Goal: Information Seeking & Learning: Learn about a topic

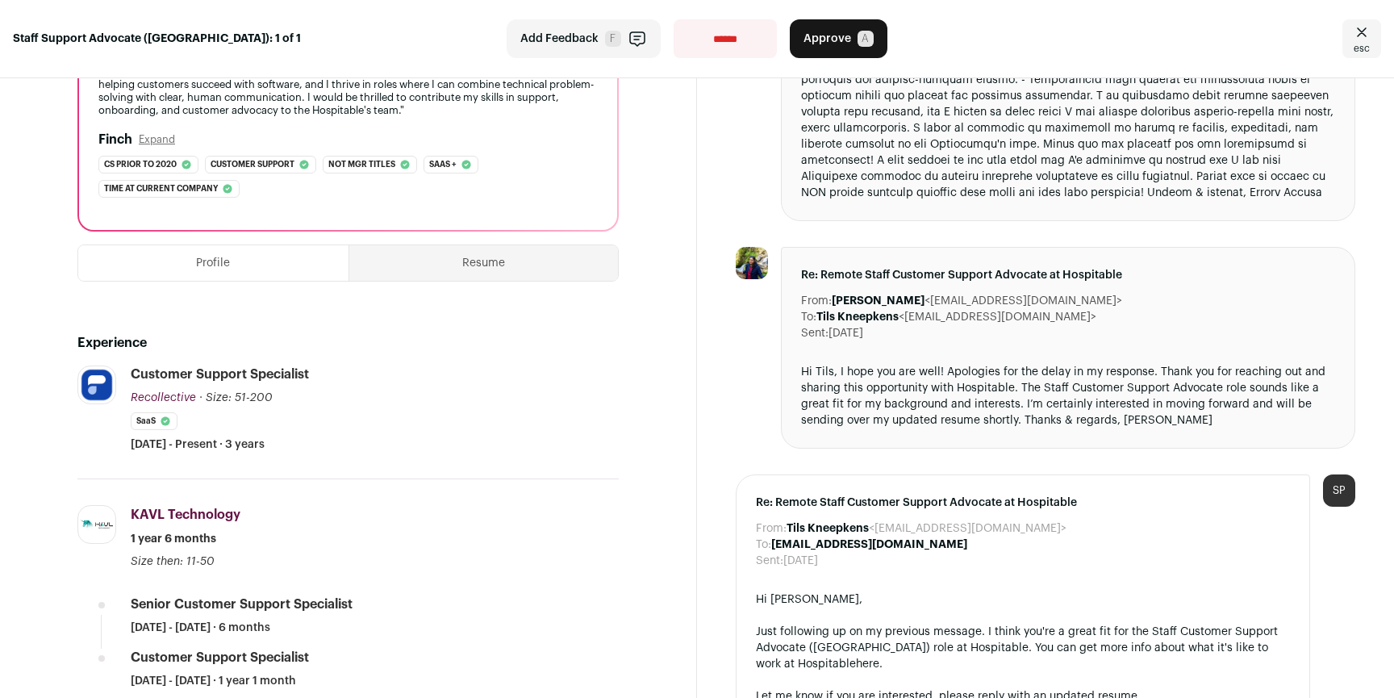
scroll to position [740, 0]
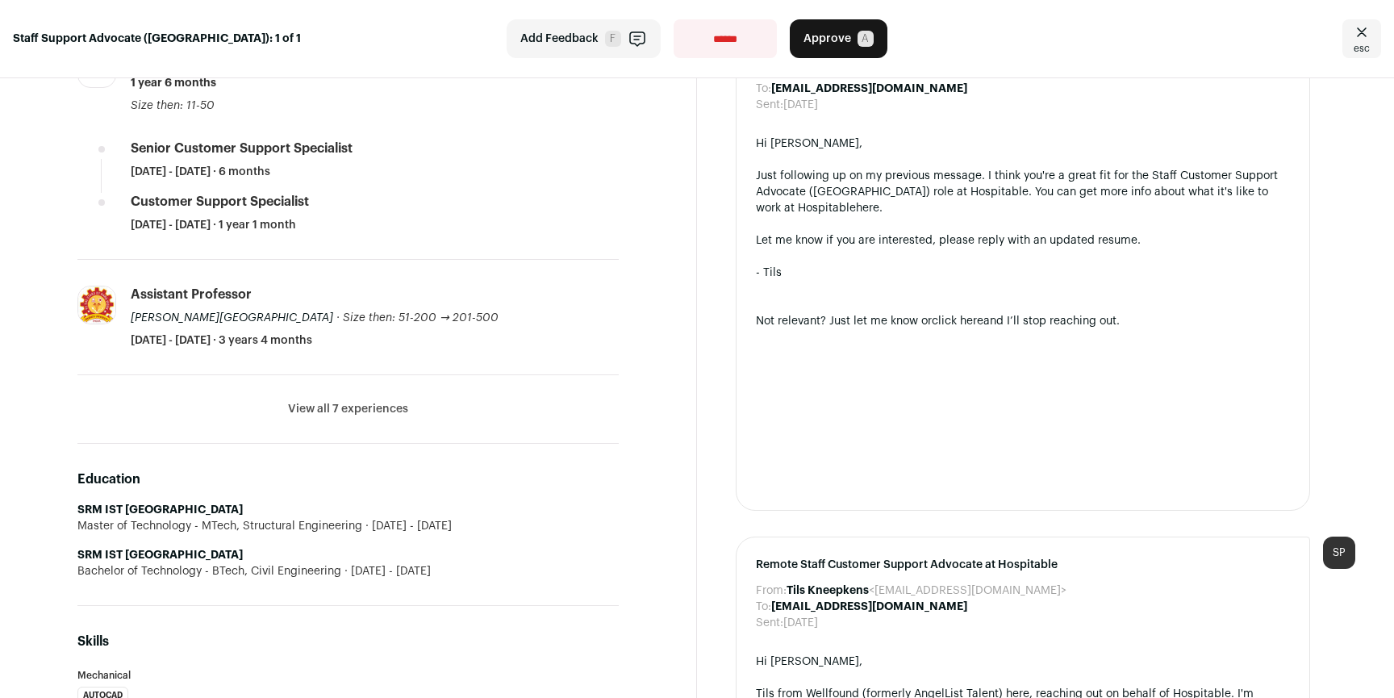
click at [345, 404] on button "View all 7 experiences" at bounding box center [348, 409] width 120 height 16
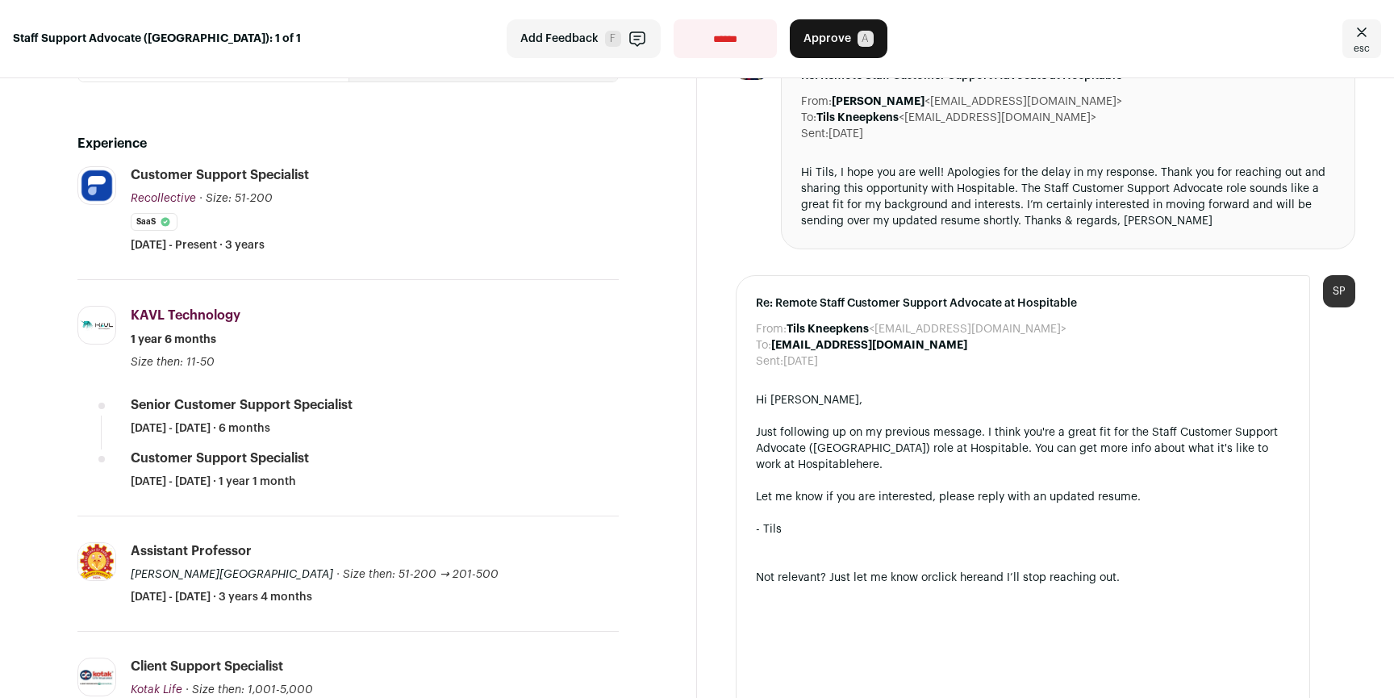
scroll to position [0, 0]
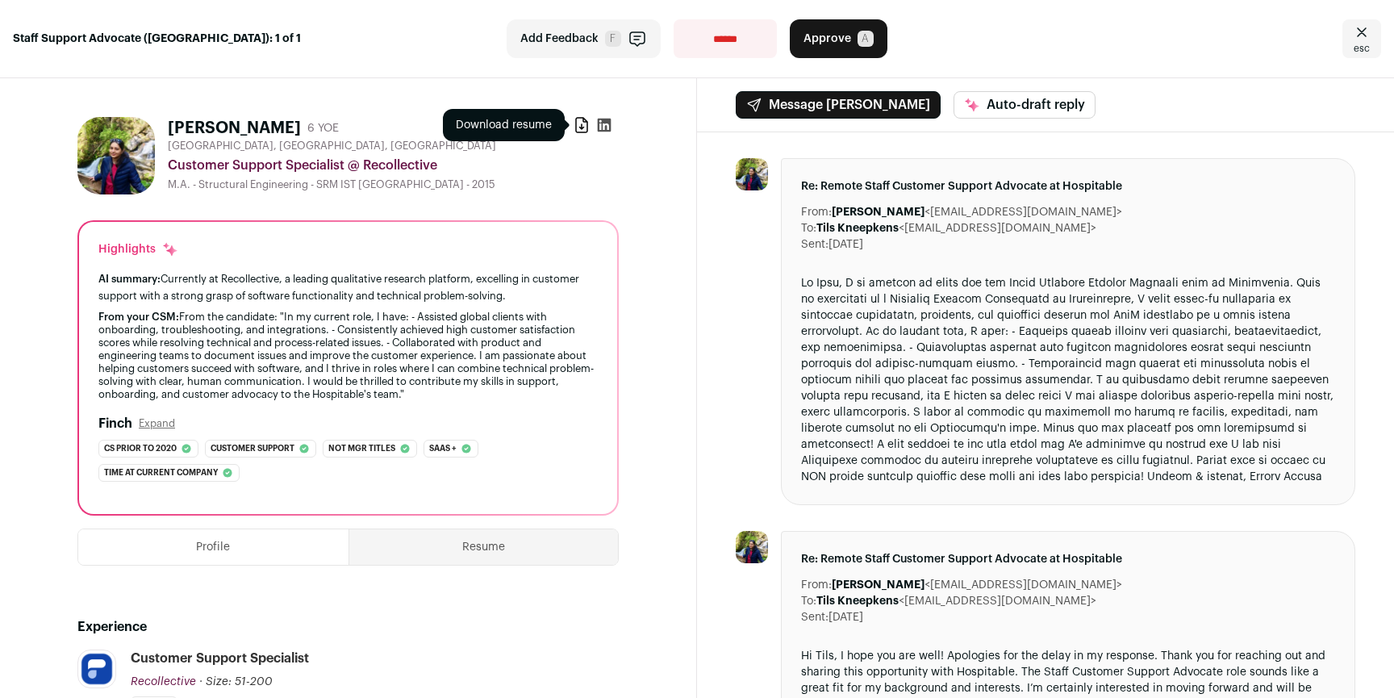
click at [575, 130] on icon at bounding box center [582, 125] width 16 height 16
drag, startPoint x: 278, startPoint y: 272, endPoint x: 403, endPoint y: 288, distance: 126.1
click at [376, 286] on div "AI summary: Currently at Recollective, a leading qualitative research platform,…" at bounding box center [348, 287] width 500 height 34
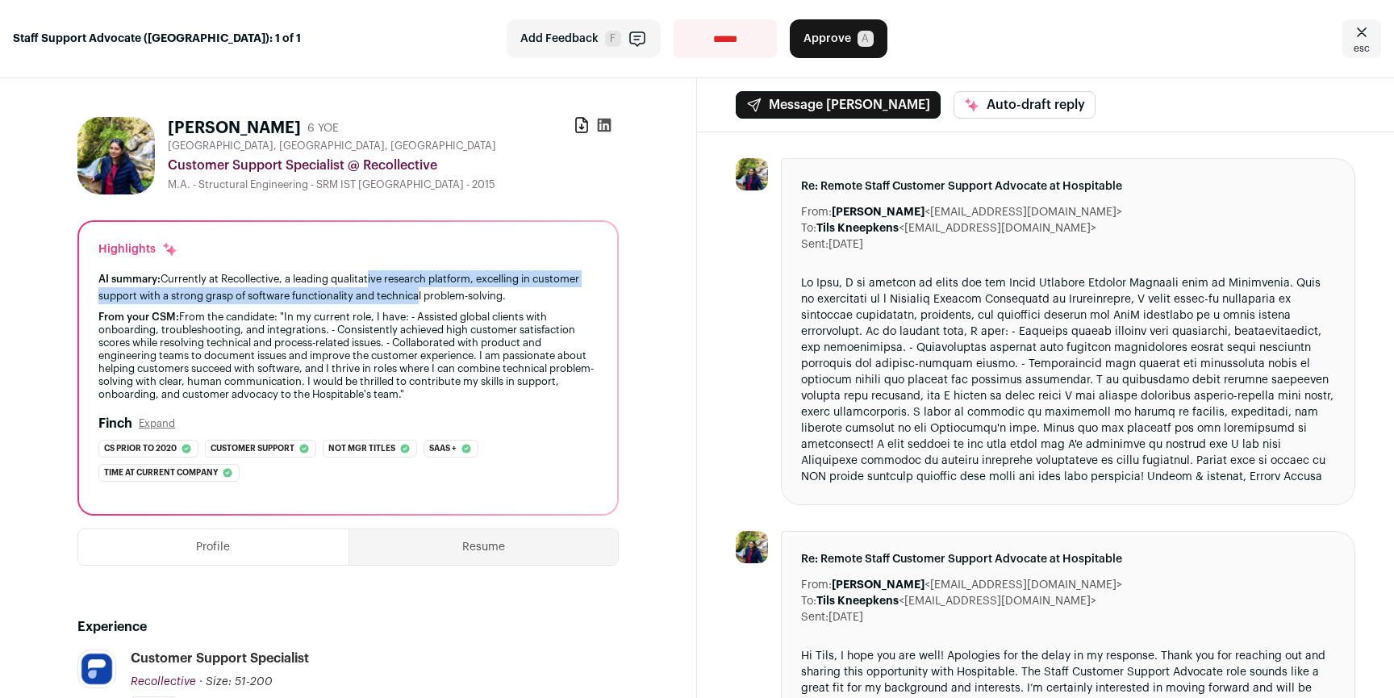
drag, startPoint x: 405, startPoint y: 287, endPoint x: 342, endPoint y: 275, distance: 64.1
click at [356, 278] on div "AI summary: Currently at Recollective, a leading qualitative research platform,…" at bounding box center [348, 287] width 500 height 34
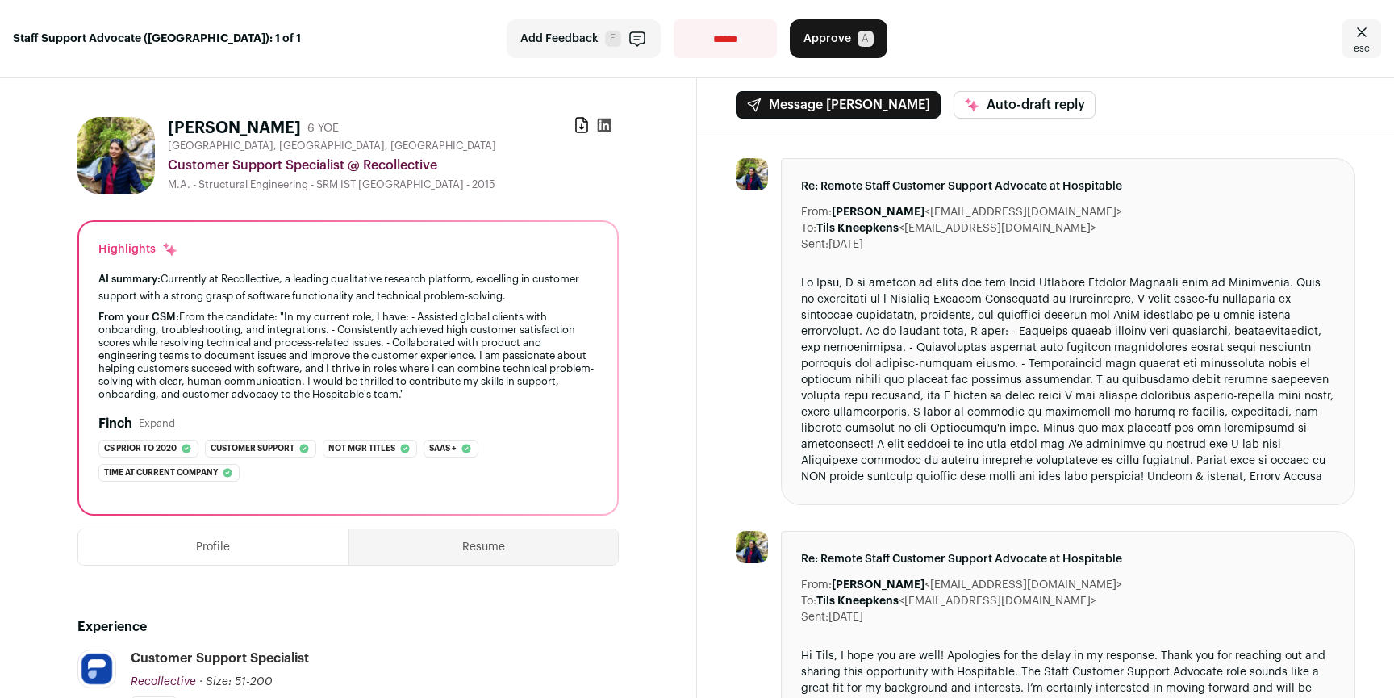
click at [342, 275] on div "AI summary: Currently at Recollective, a leading qualitative research platform,…" at bounding box center [348, 287] width 500 height 34
drag, startPoint x: 148, startPoint y: 296, endPoint x: 407, endPoint y: 297, distance: 258.2
click at [407, 297] on div "AI summary: Currently at Recollective, a leading qualitative research platform,…" at bounding box center [348, 287] width 500 height 34
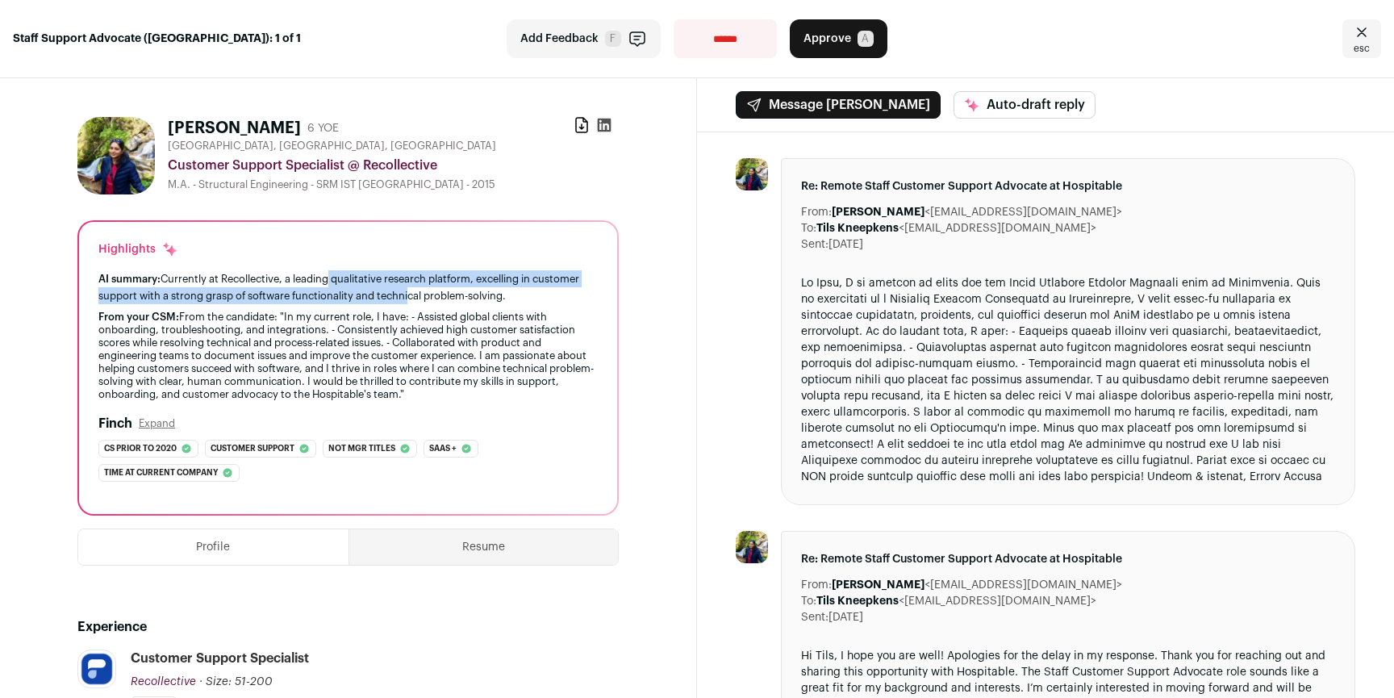
drag, startPoint x: 407, startPoint y: 297, endPoint x: 328, endPoint y: 281, distance: 79.9
click at [328, 281] on div "AI summary: Currently at Recollective, a leading qualitative research platform,…" at bounding box center [348, 287] width 500 height 34
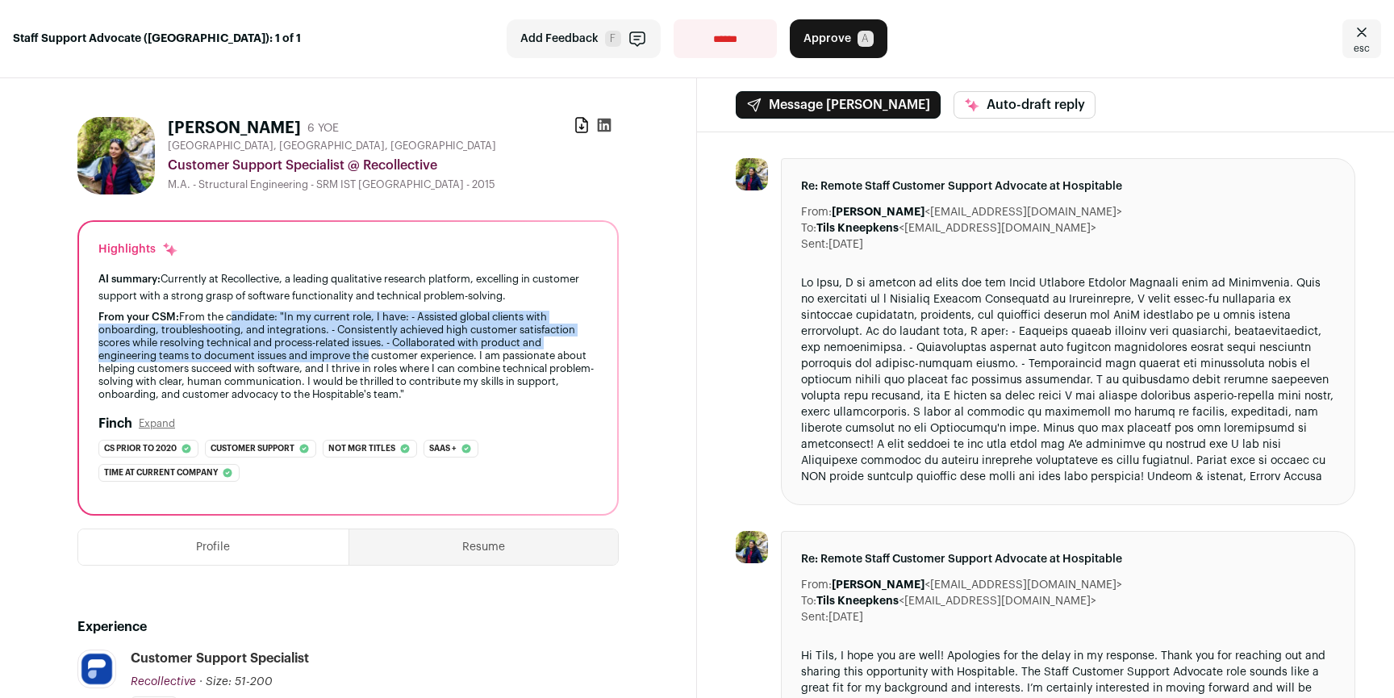
drag, startPoint x: 230, startPoint y: 320, endPoint x: 385, endPoint y: 359, distance: 159.7
click at [378, 358] on div "From your CSM: From the candidate: "In my current role, I have: - Assisted glob…" at bounding box center [348, 356] width 500 height 90
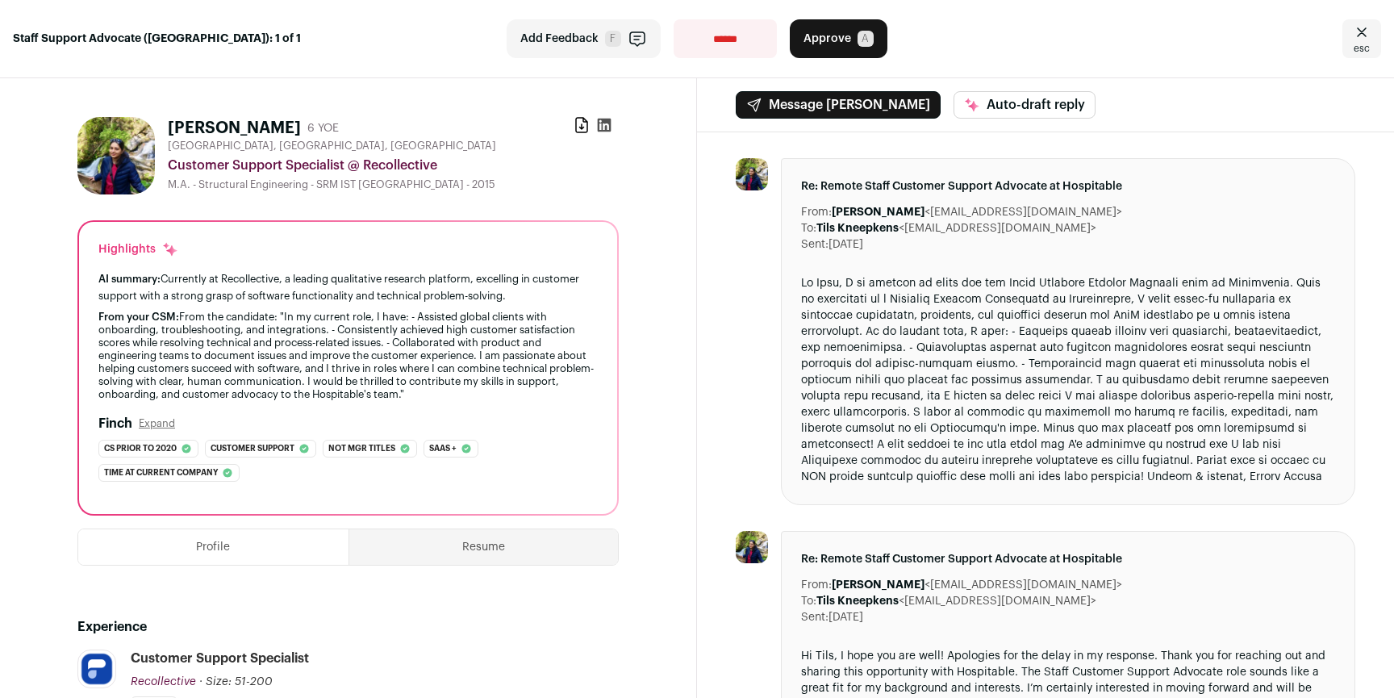
click at [385, 359] on div "From your CSM: From the candidate: "In my current role, I have: - Assisted glob…" at bounding box center [348, 356] width 500 height 90
drag, startPoint x: 119, startPoint y: 332, endPoint x: 275, endPoint y: 336, distance: 156.6
click at [274, 336] on div "From your CSM: From the candidate: "In my current role, I have: - Assisted glob…" at bounding box center [348, 356] width 500 height 90
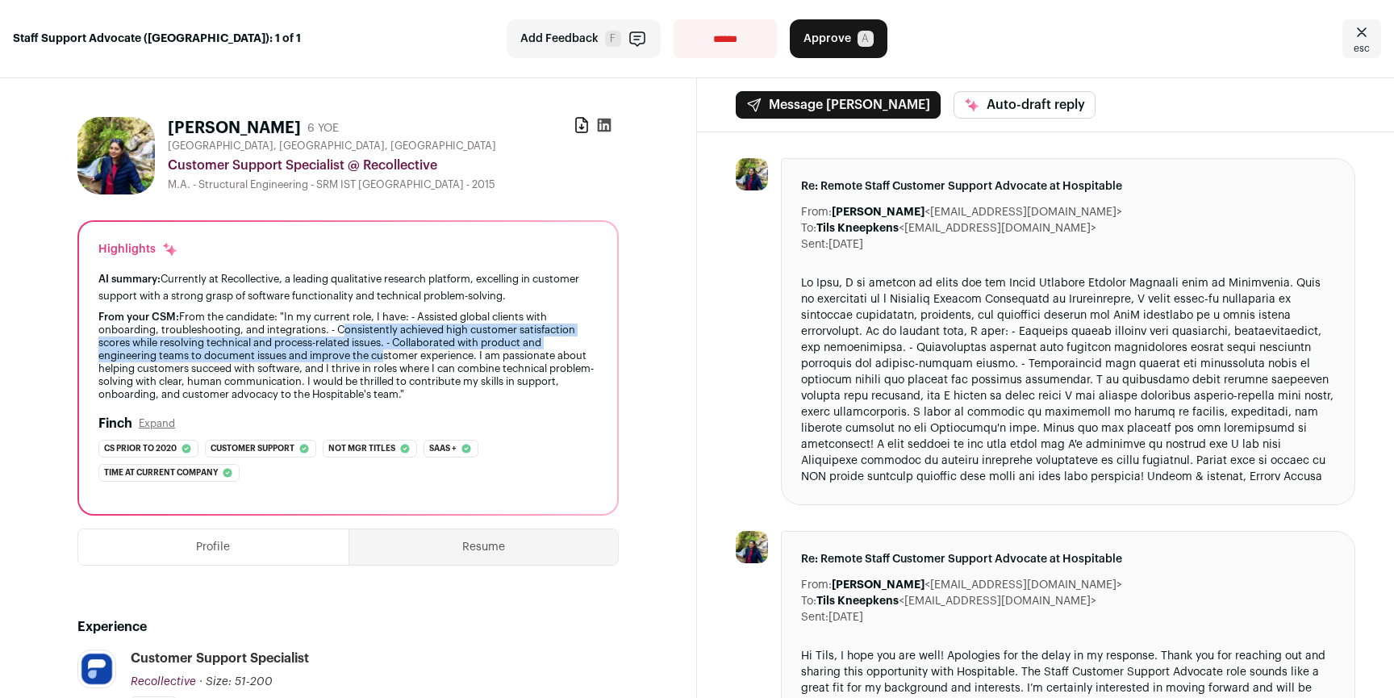
drag, startPoint x: 339, startPoint y: 332, endPoint x: 382, endPoint y: 355, distance: 49.1
click at [382, 355] on div "From your CSM: From the candidate: "In my current role, I have: - Assisted glob…" at bounding box center [348, 356] width 500 height 90
drag, startPoint x: 125, startPoint y: 343, endPoint x: 367, endPoint y: 345, distance: 242.1
click at [367, 346] on div "From your CSM: From the candidate: "In my current role, I have: - Assisted glob…" at bounding box center [348, 356] width 500 height 90
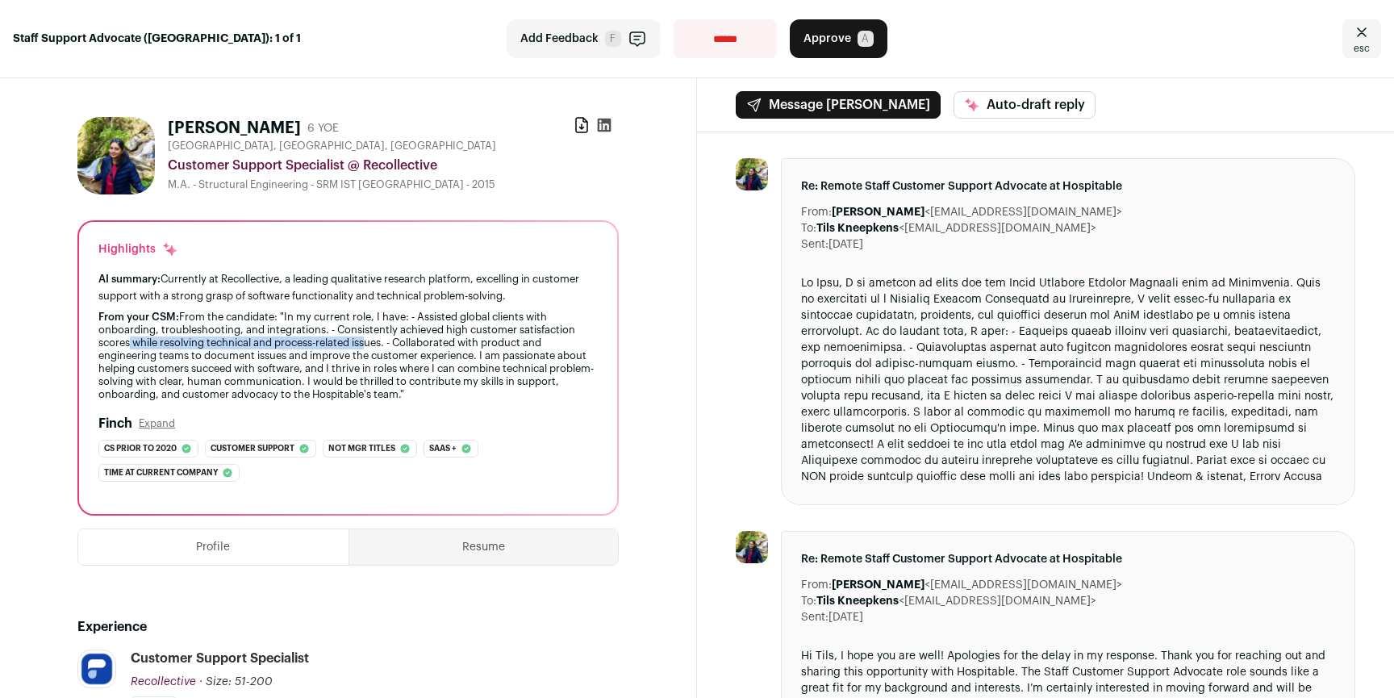
click at [367, 345] on div "From your CSM: From the candidate: "In my current role, I have: - Assisted glob…" at bounding box center [348, 356] width 500 height 90
drag, startPoint x: 408, startPoint y: 342, endPoint x: 409, endPoint y: 362, distance: 20.2
click at [409, 362] on div "From your CSM: From the candidate: "In my current role, I have: - Assisted glob…" at bounding box center [348, 356] width 500 height 90
drag, startPoint x: 133, startPoint y: 357, endPoint x: 358, endPoint y: 361, distance: 225.2
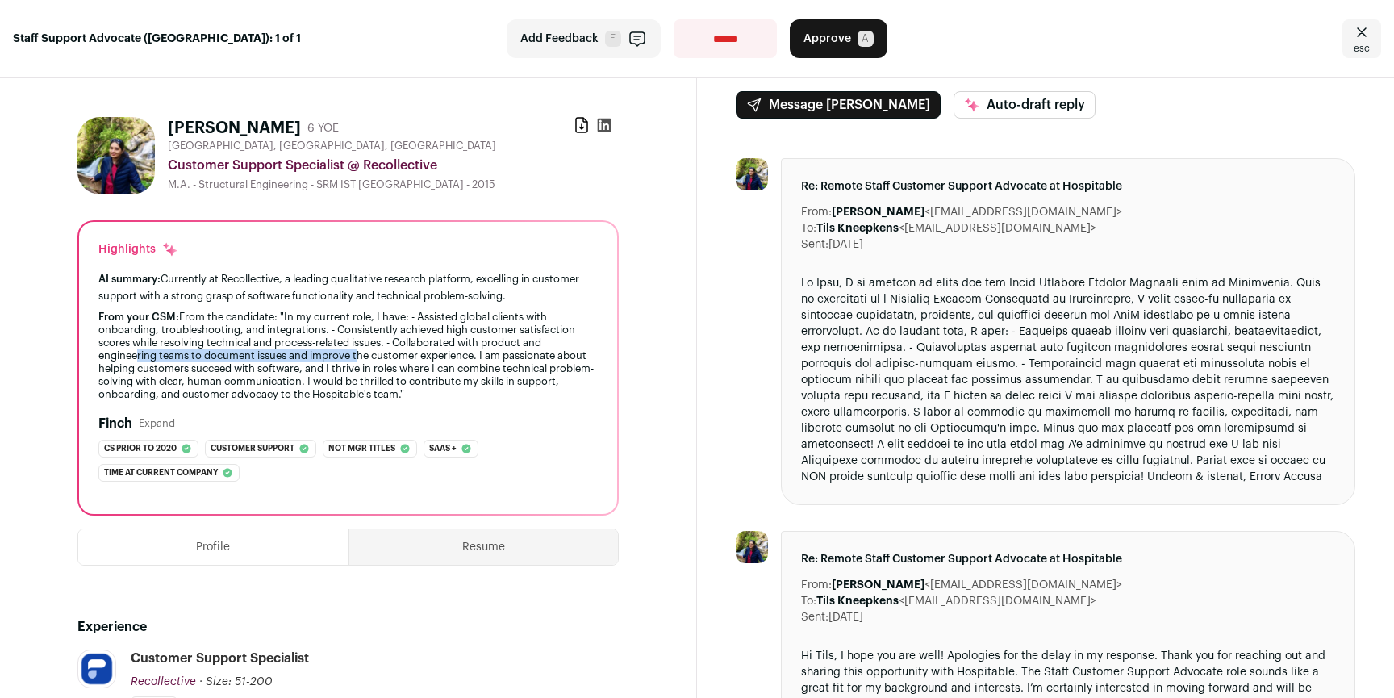
click at [357, 362] on div "From your CSM: From the candidate: "In my current role, I have: - Assisted glob…" at bounding box center [348, 356] width 500 height 90
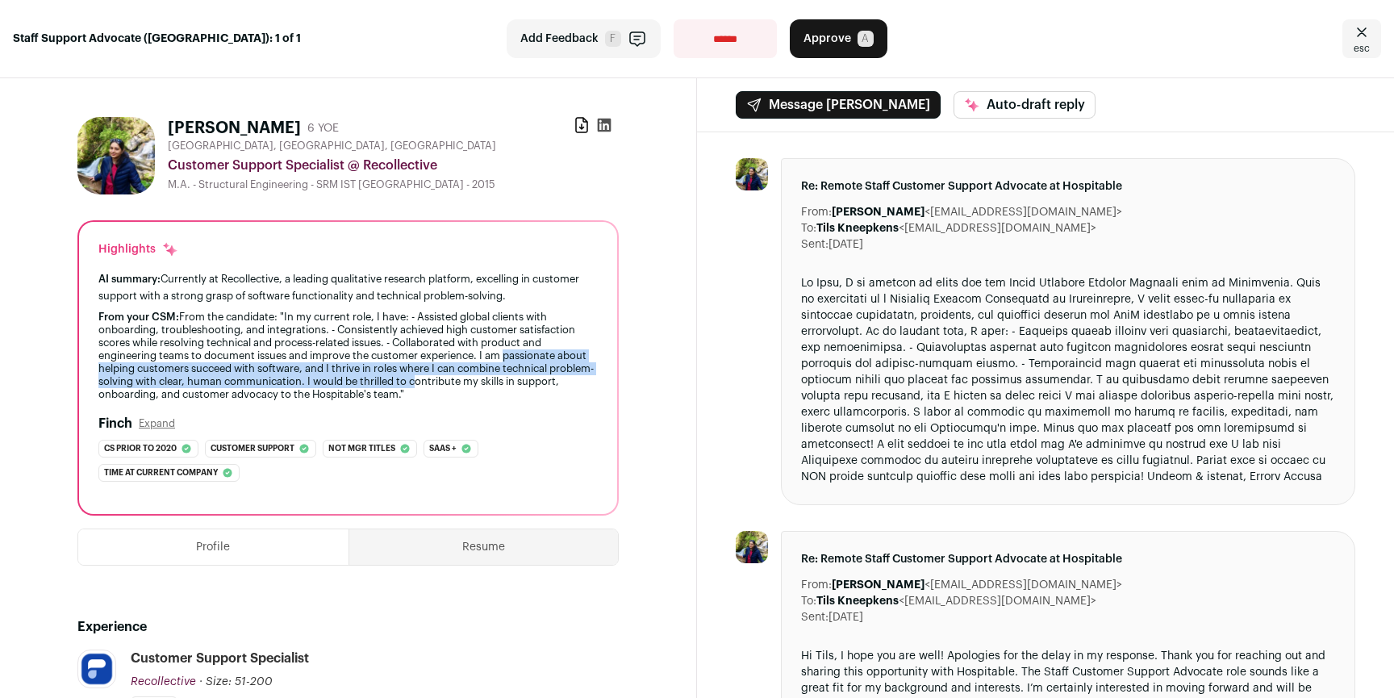
drag, startPoint x: 501, startPoint y: 357, endPoint x: 447, endPoint y: 382, distance: 59.6
click at [458, 380] on div "From your CSM: From the candidate: "In my current role, I have: - Assisted glob…" at bounding box center [348, 356] width 500 height 90
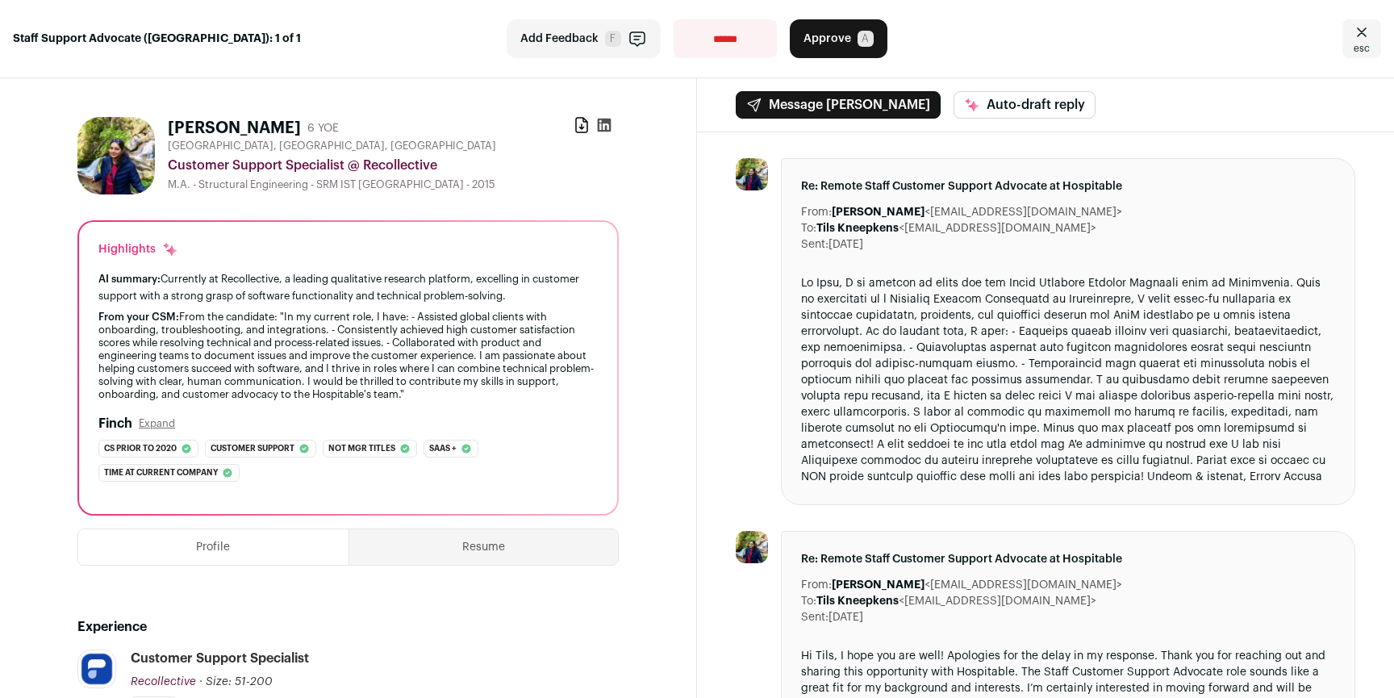
click at [378, 384] on div "From your CSM: From the candidate: "In my current role, I have: - Assisted glob…" at bounding box center [348, 356] width 500 height 90
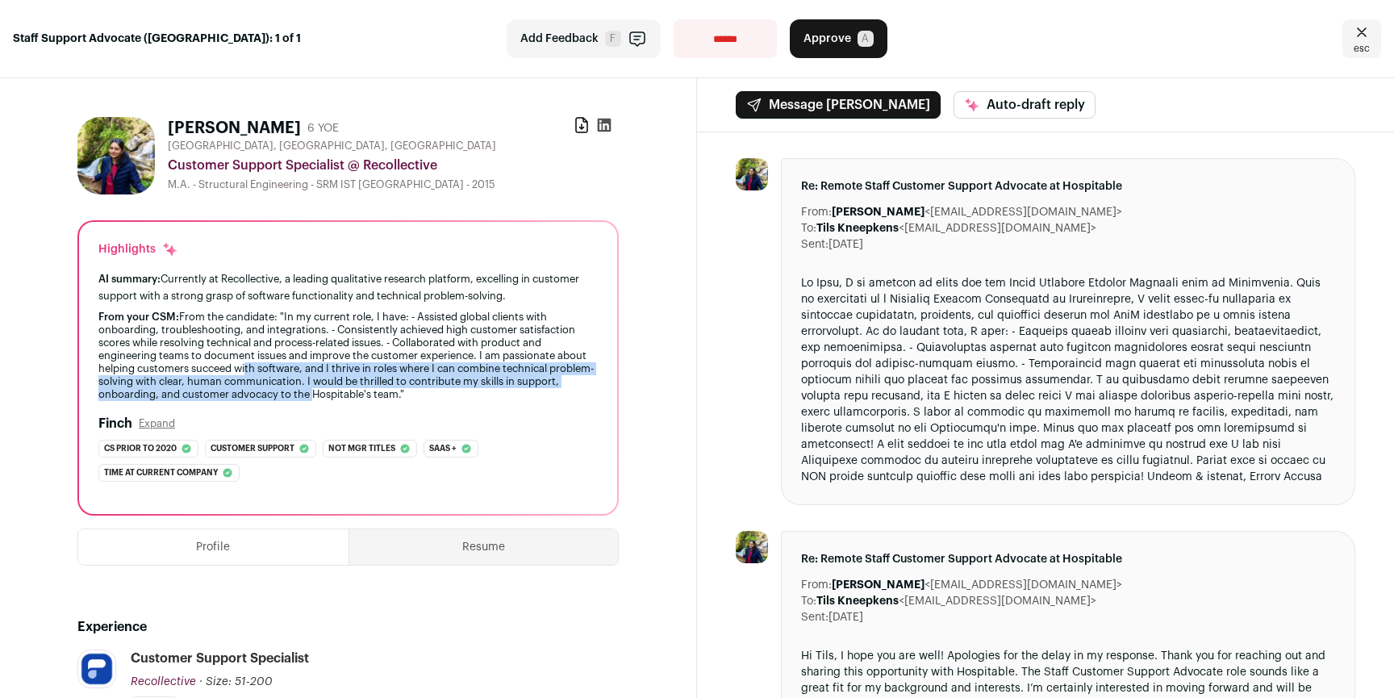
drag, startPoint x: 353, startPoint y: 391, endPoint x: 276, endPoint y: 374, distance: 78.5
click at [276, 374] on div "From your CSM: From the candidate: "In my current role, I have: - Assisted glob…" at bounding box center [348, 356] width 500 height 90
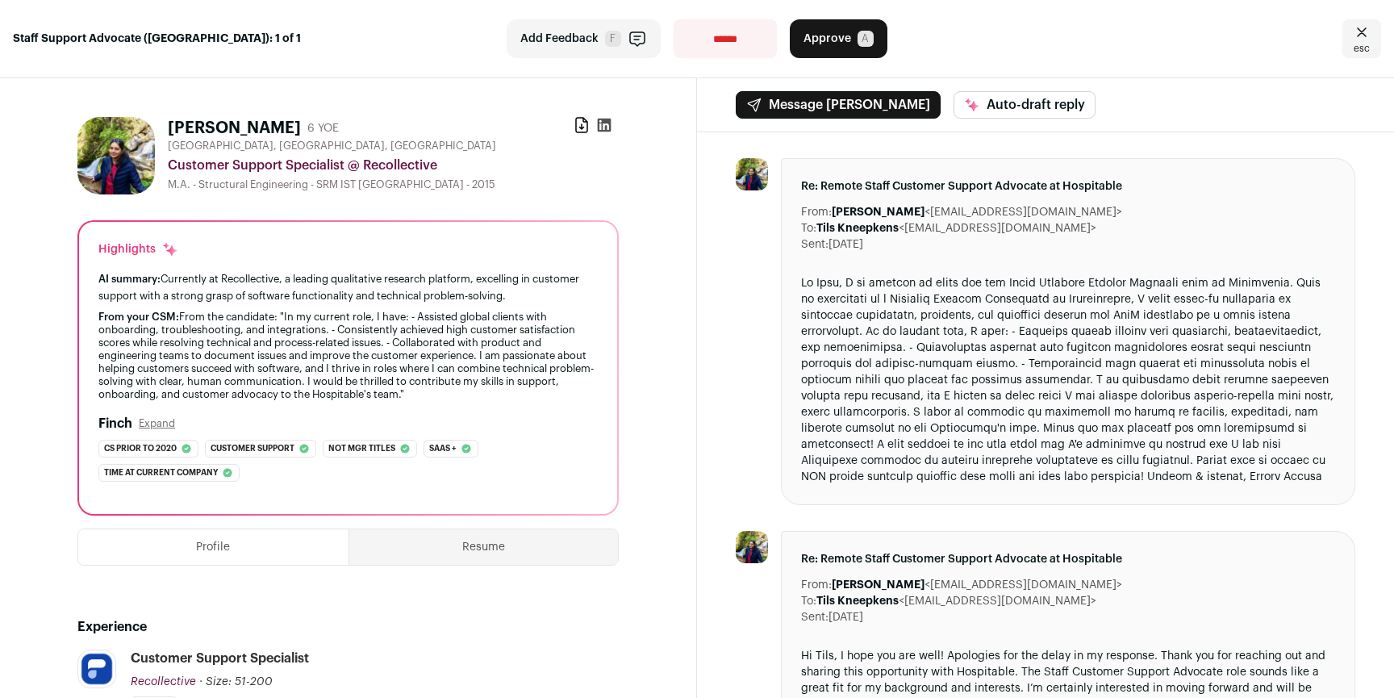
click at [275, 373] on div "From your CSM: From the candidate: "In my current role, I have: - Assisted glob…" at bounding box center [348, 356] width 500 height 90
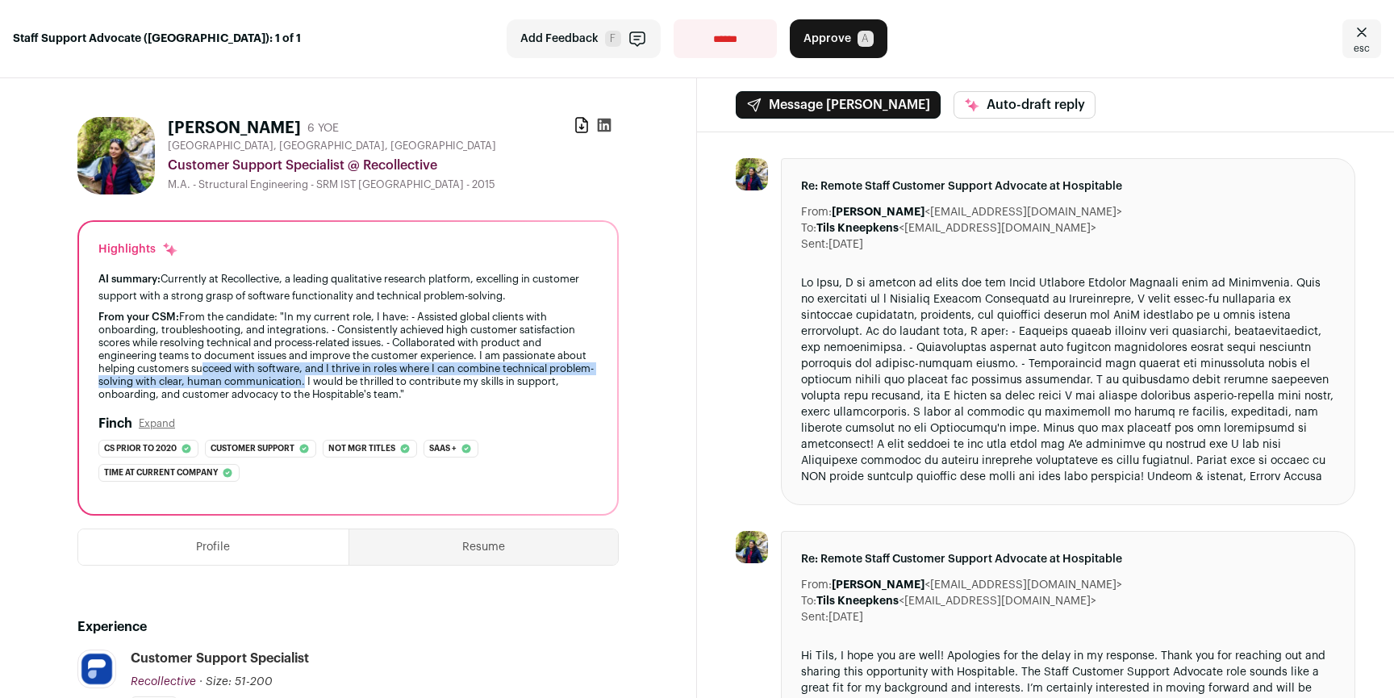
drag, startPoint x: 231, startPoint y: 370, endPoint x: 399, endPoint y: 387, distance: 169.6
click at [356, 384] on div "From your CSM: From the candidate: "In my current role, I have: - Assisted glob…" at bounding box center [348, 356] width 500 height 90
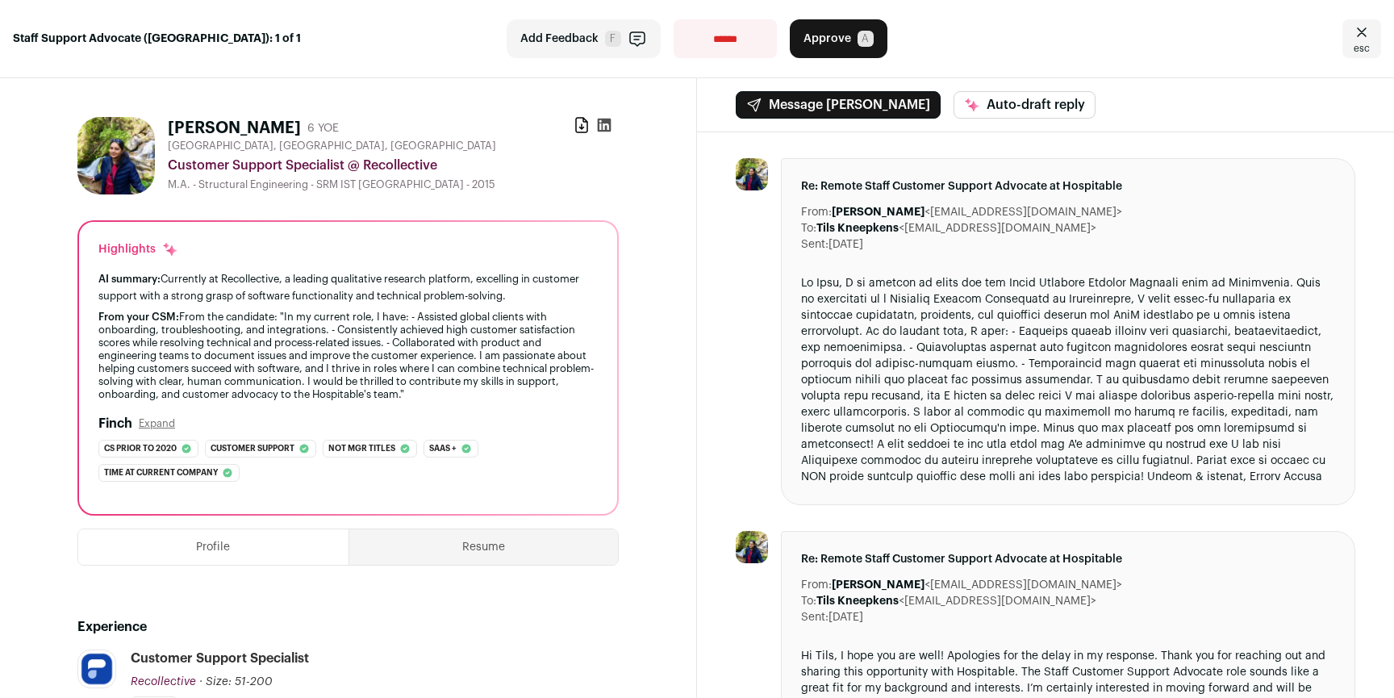
click at [399, 388] on div "From your CSM: From the candidate: "In my current role, I have: - Assisted glob…" at bounding box center [348, 356] width 500 height 90
click at [603, 122] on icon at bounding box center [605, 126] width 14 height 14
click at [580, 129] on icon at bounding box center [582, 125] width 16 height 16
click at [1352, 36] on icon "Close" at bounding box center [1361, 32] width 19 height 19
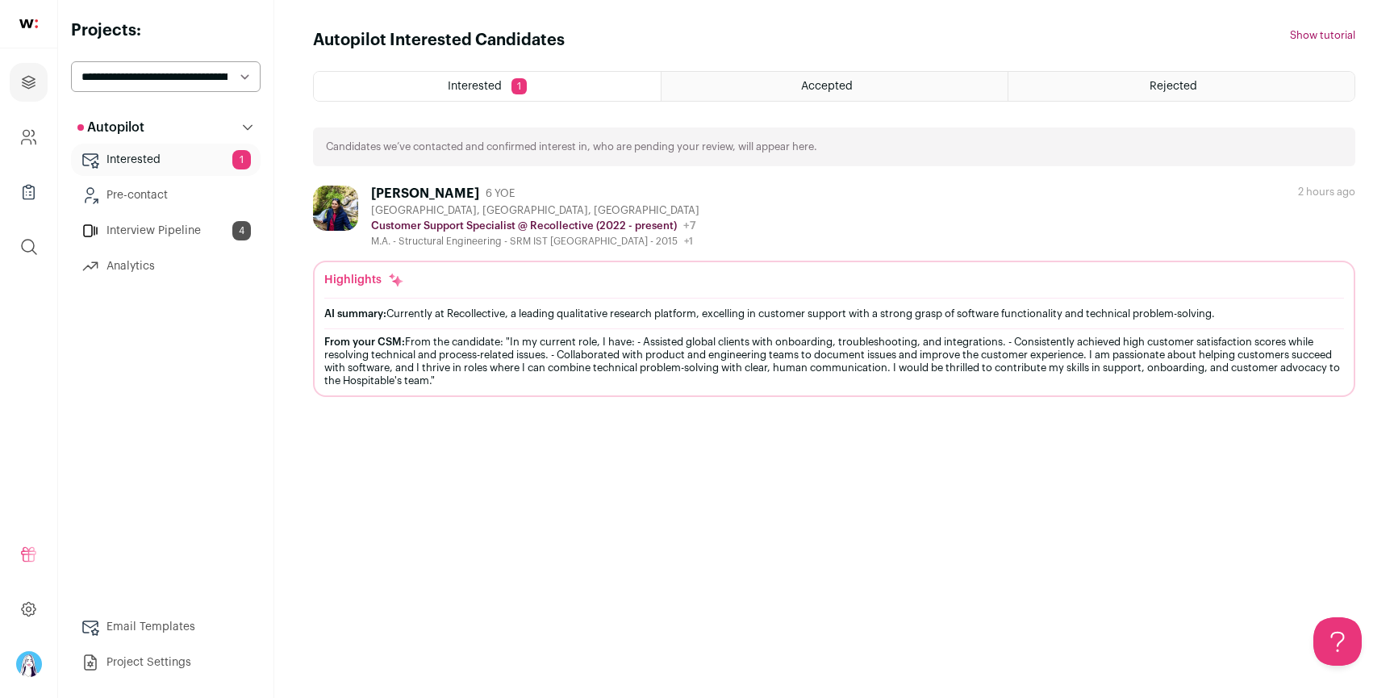
click at [729, 177] on div "Interested 1 Accepted Rejected Candidates we’ve contacted and confirmed interes…" at bounding box center [834, 234] width 1043 height 326
click at [462, 193] on div "[PERSON_NAME]" at bounding box center [425, 194] width 108 height 16
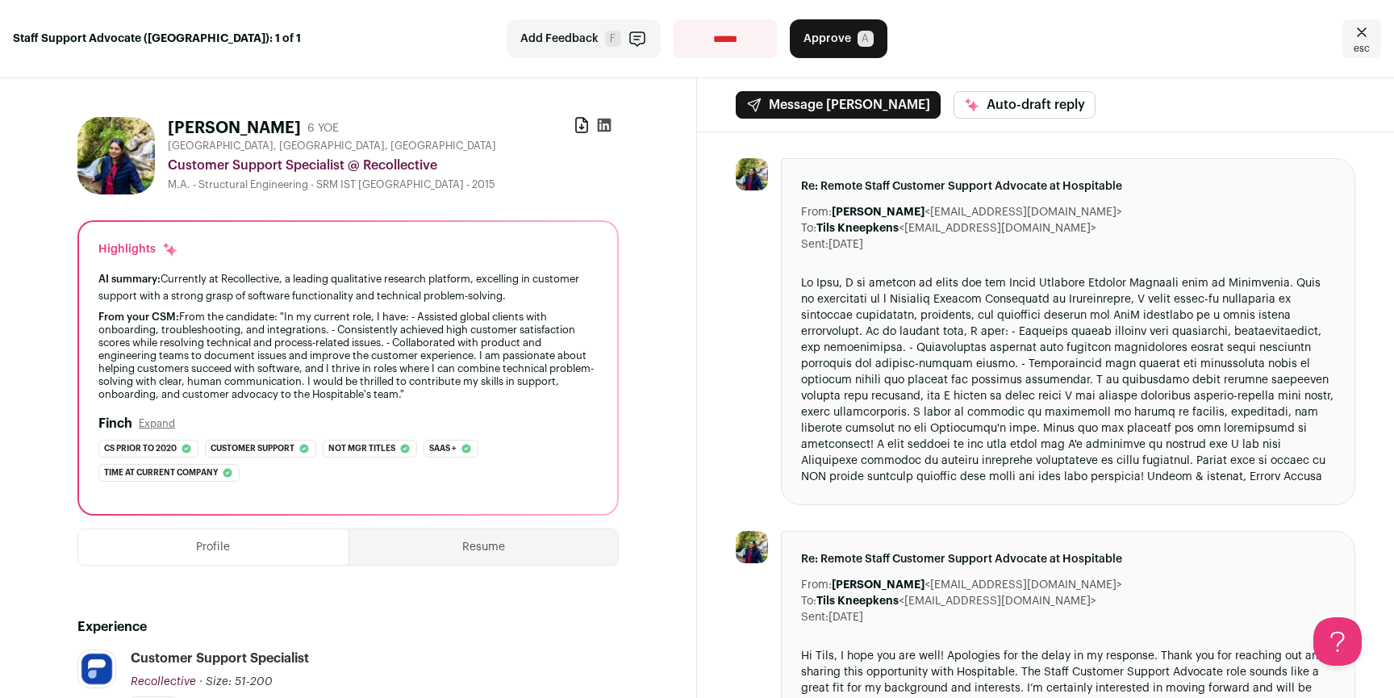
click at [706, 45] on select "**********" at bounding box center [725, 38] width 103 height 39
select select "**********"
click at [674, 19] on select "**********" at bounding box center [725, 38] width 103 height 39
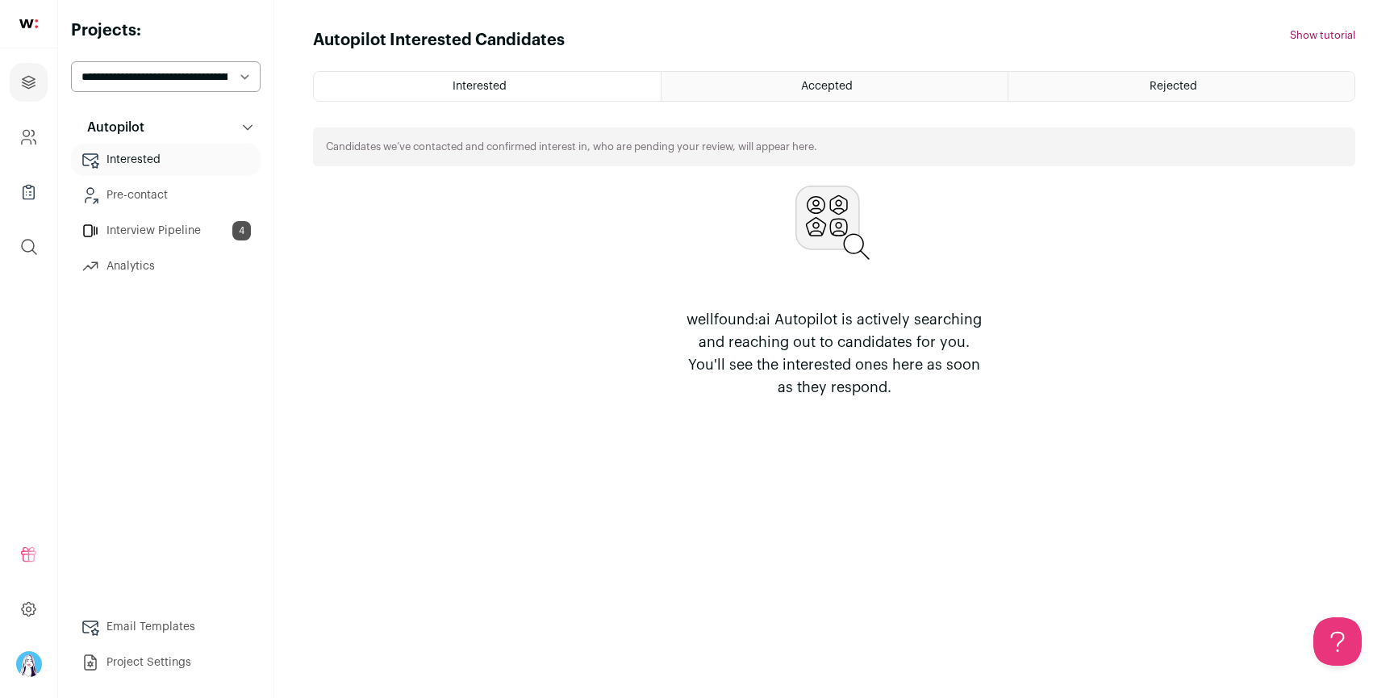
click at [199, 80] on select "**********" at bounding box center [166, 76] width 190 height 31
select select "*****"
click at [71, 61] on select "**********" at bounding box center [166, 76] width 190 height 31
click at [238, 70] on select "**********" at bounding box center [166, 76] width 190 height 31
select select "*****"
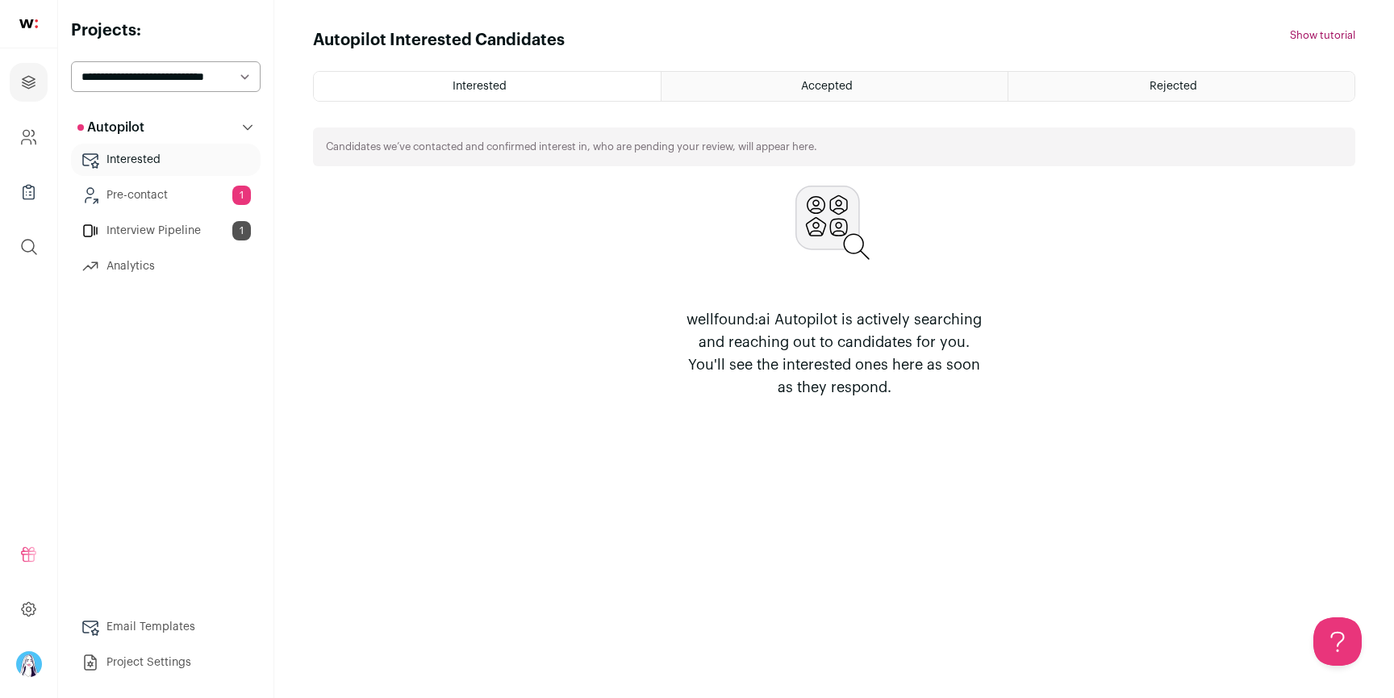
click at [71, 61] on select "**********" at bounding box center [166, 76] width 190 height 31
